Goal: Navigation & Orientation: Find specific page/section

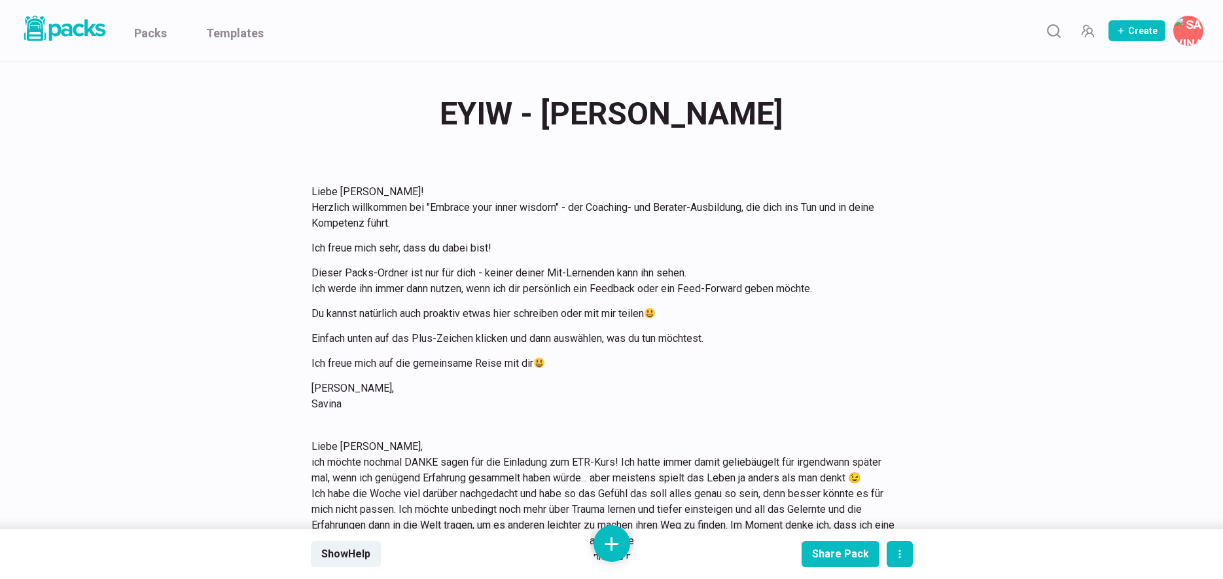
scroll to position [2760, 0]
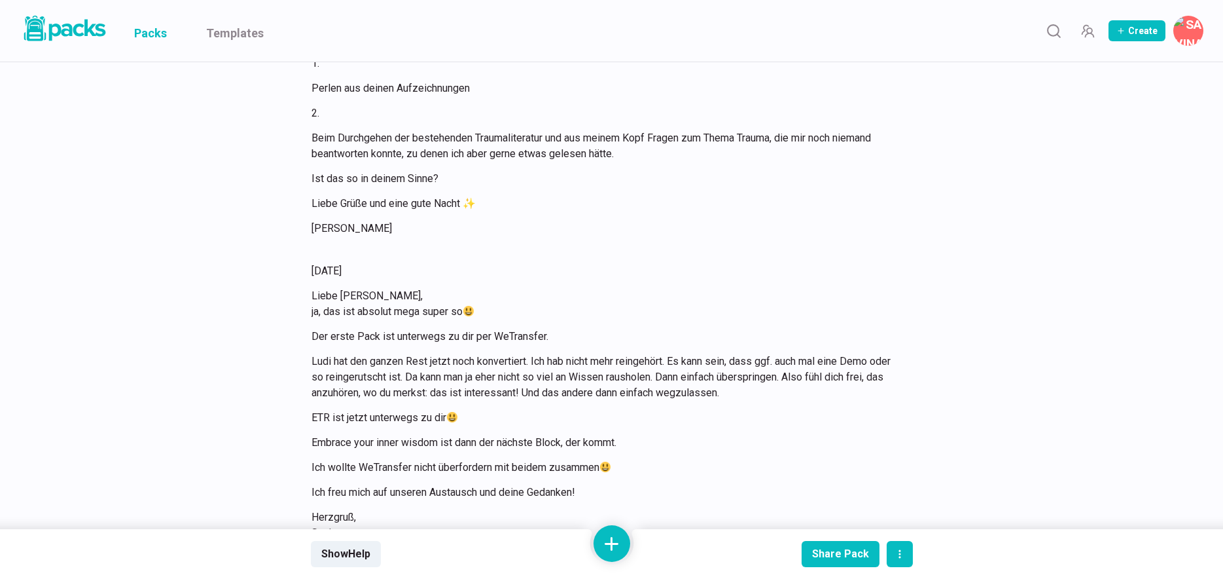
click at [162, 33] on link "Packs" at bounding box center [150, 31] width 33 height 62
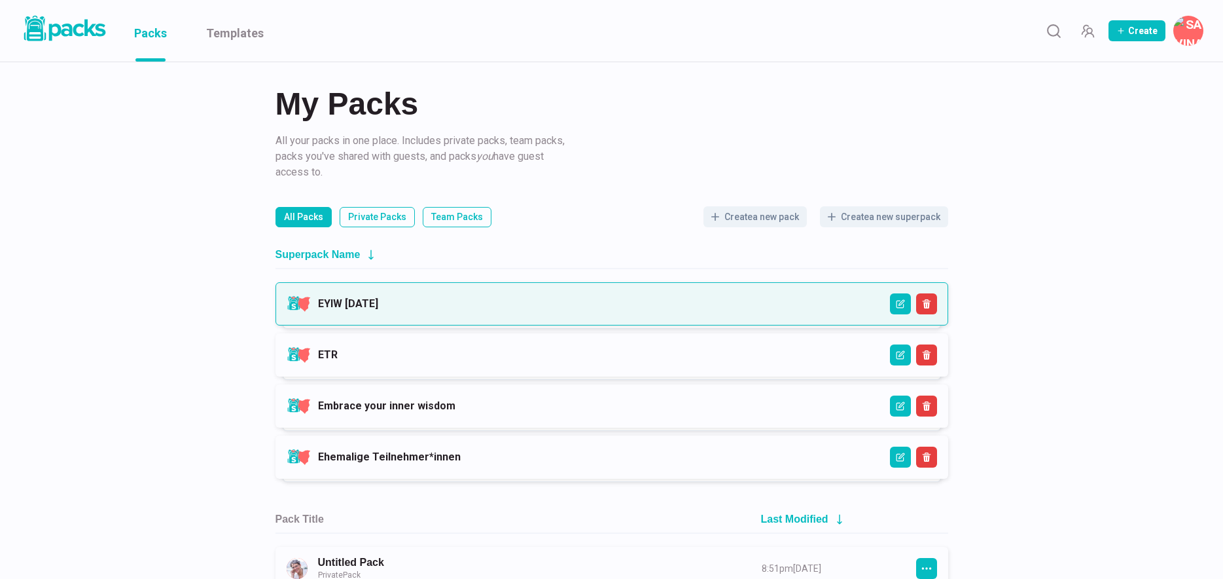
click at [378, 310] on link "EYIW [DATE]" at bounding box center [348, 303] width 60 height 12
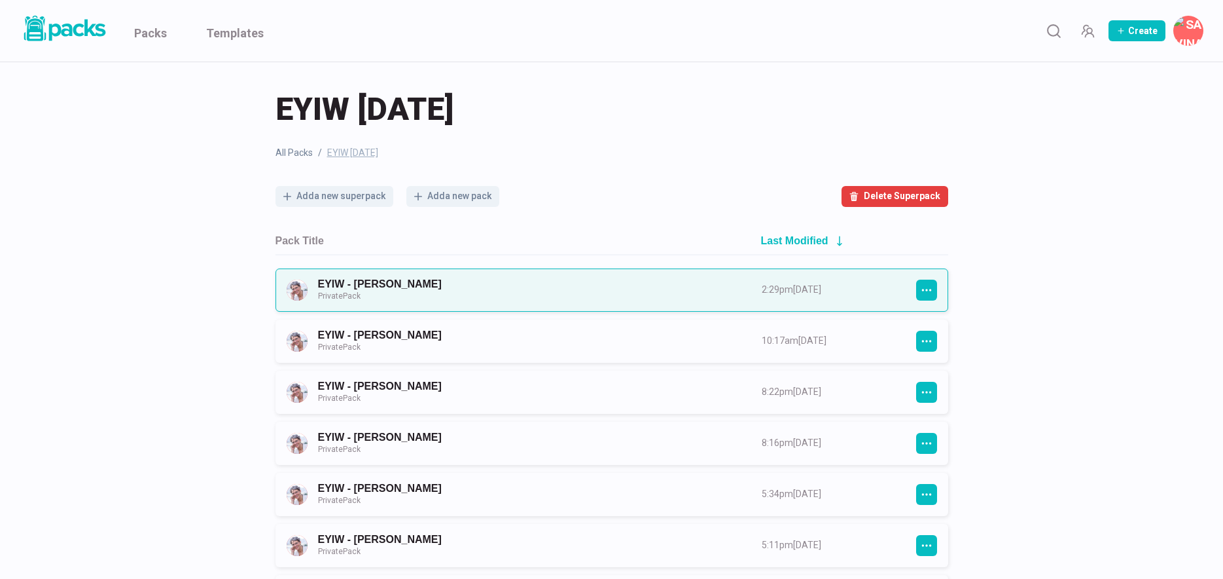
click at [470, 300] on link "EYIW - [PERSON_NAME] Private Pack" at bounding box center [528, 289] width 420 height 24
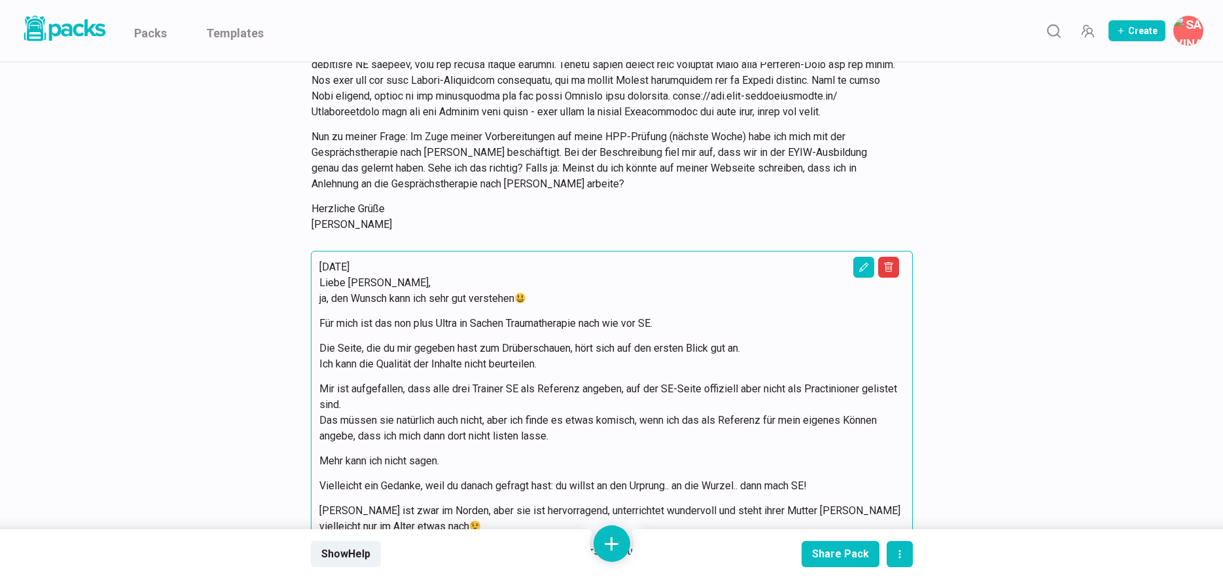
scroll to position [2023, 0]
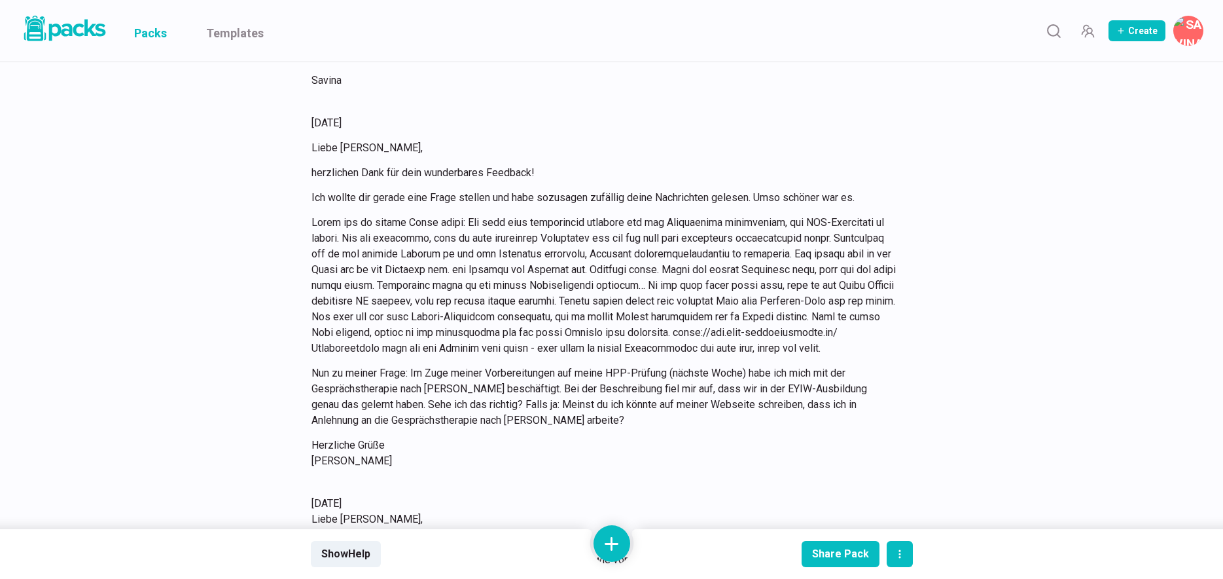
click at [159, 33] on link "Packs" at bounding box center [150, 31] width 33 height 62
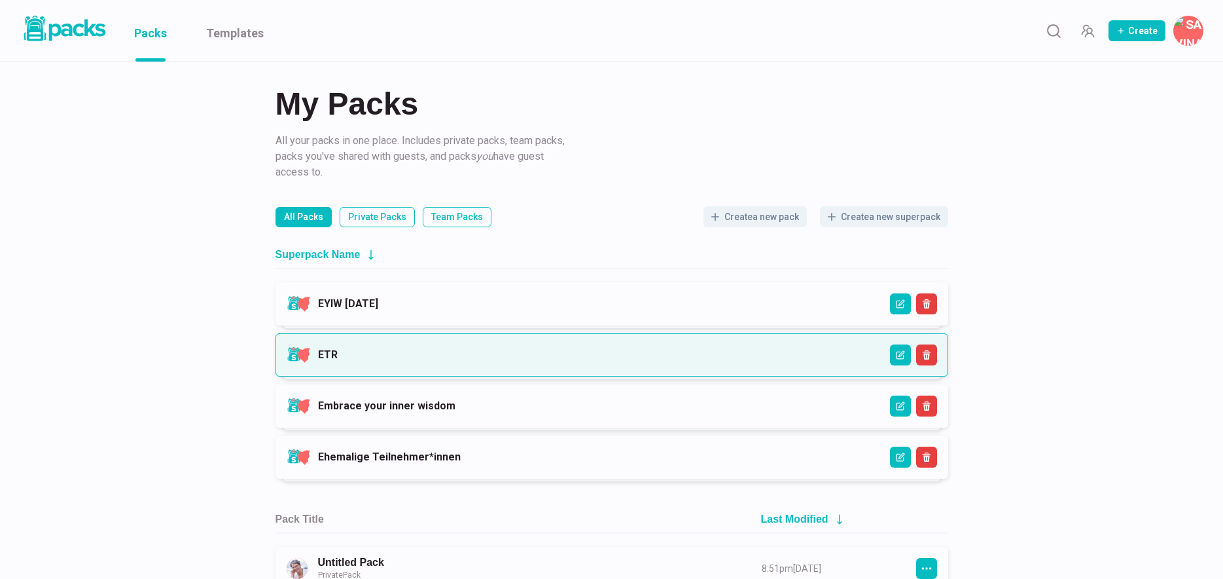
click at [338, 353] on link "ETR" at bounding box center [328, 354] width 20 height 12
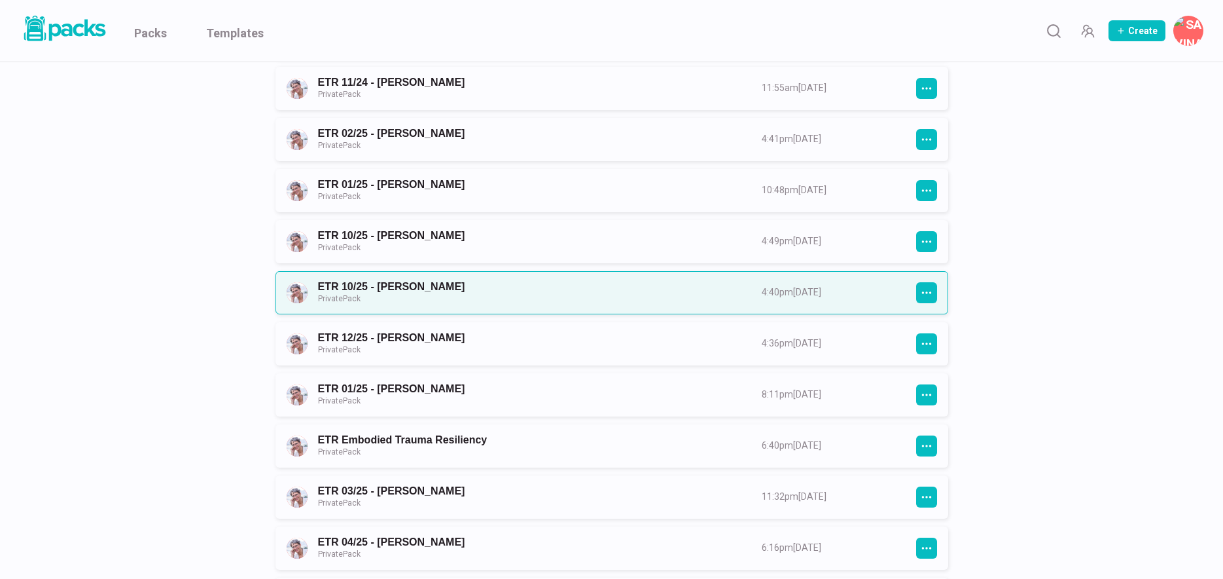
scroll to position [482, 0]
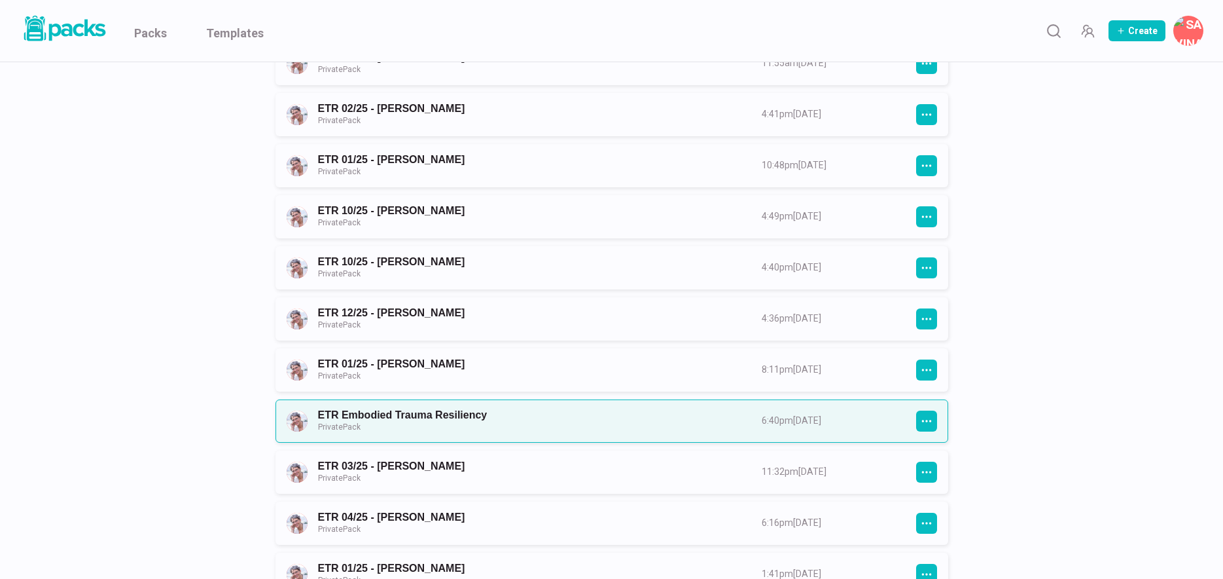
click at [550, 425] on link "ETR Embodied Trauma Resiliency Private Pack" at bounding box center [528, 420] width 420 height 24
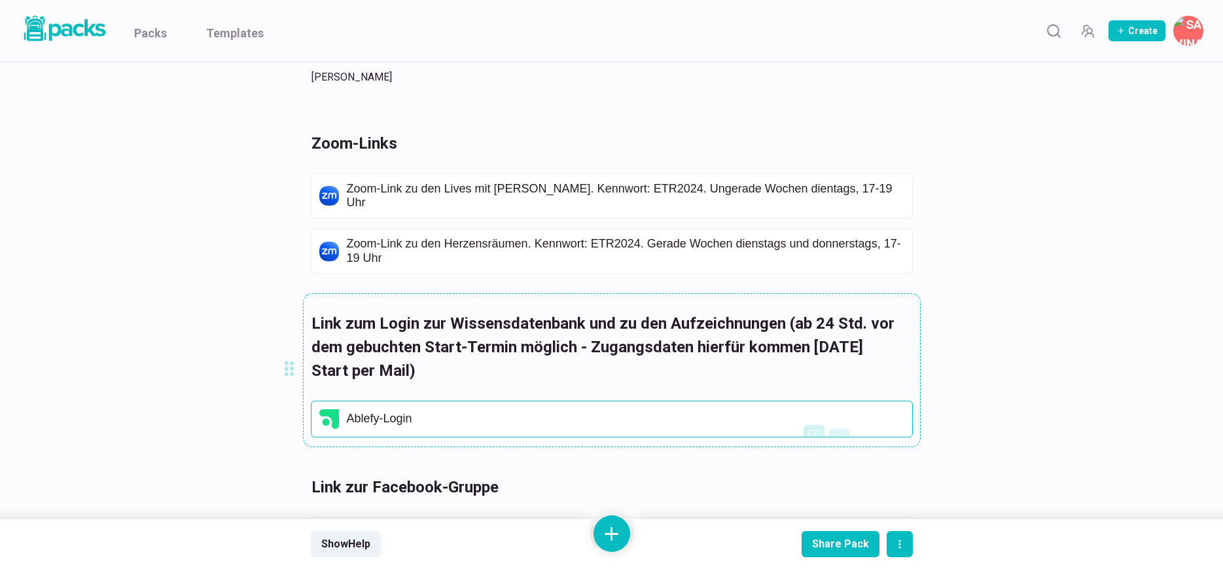
scroll to position [3856, 0]
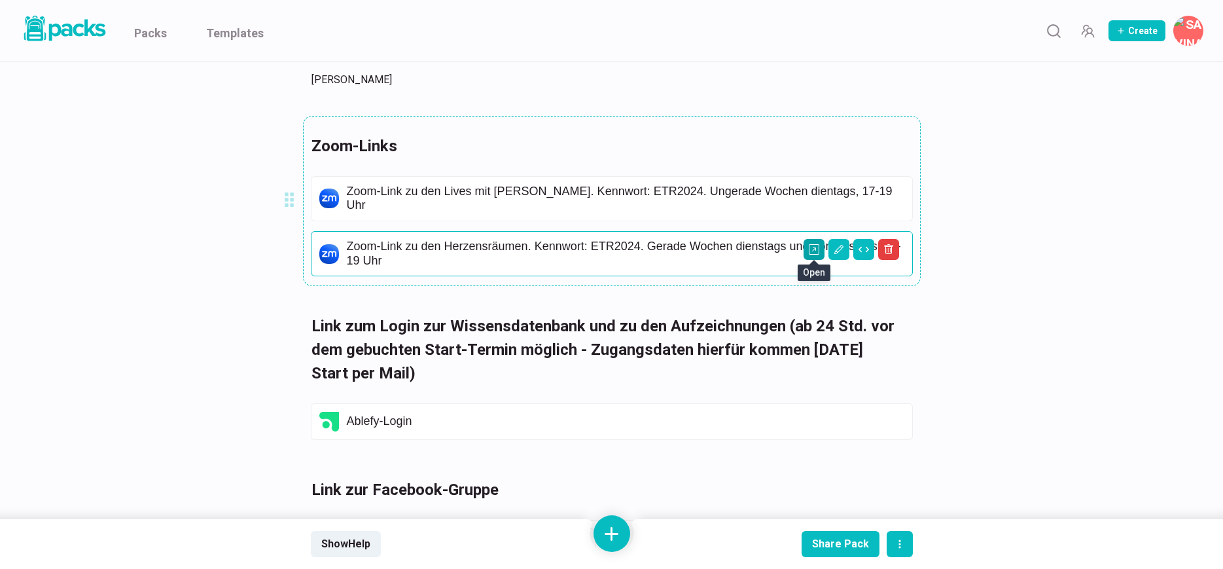
click at [814, 249] on icon "Open external link" at bounding box center [814, 249] width 10 height 10
